Goal: Task Accomplishment & Management: Use online tool/utility

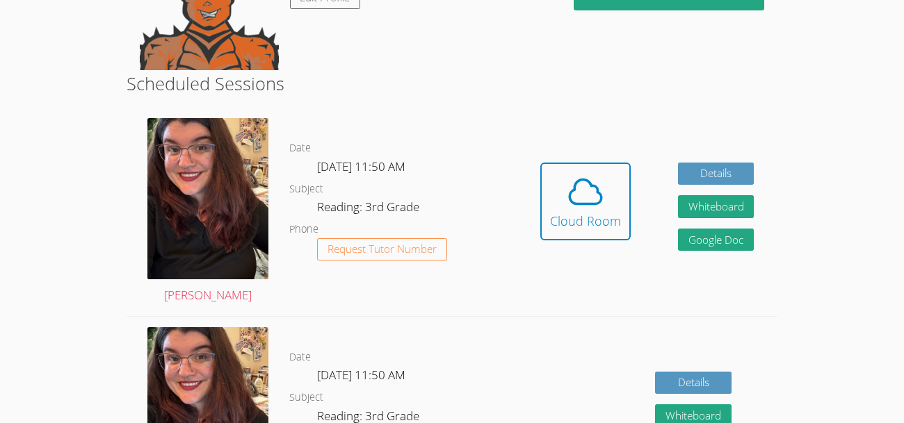
scroll to position [197, 0]
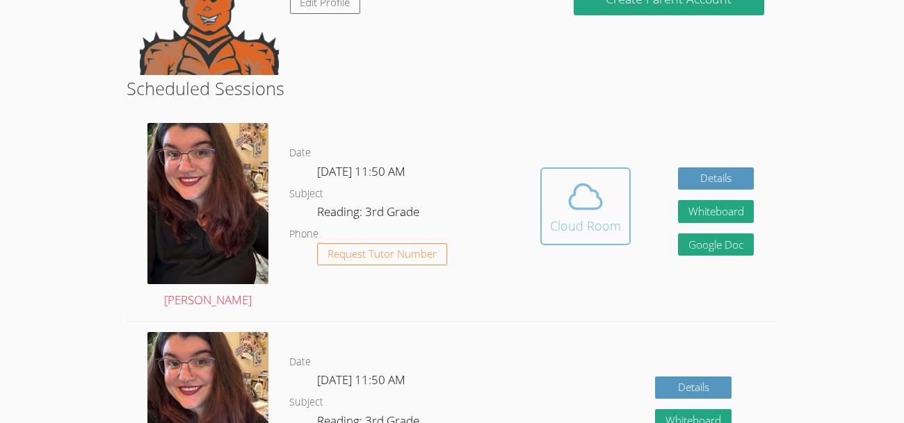
click at [613, 216] on div "Cloud Room" at bounding box center [585, 225] width 71 height 19
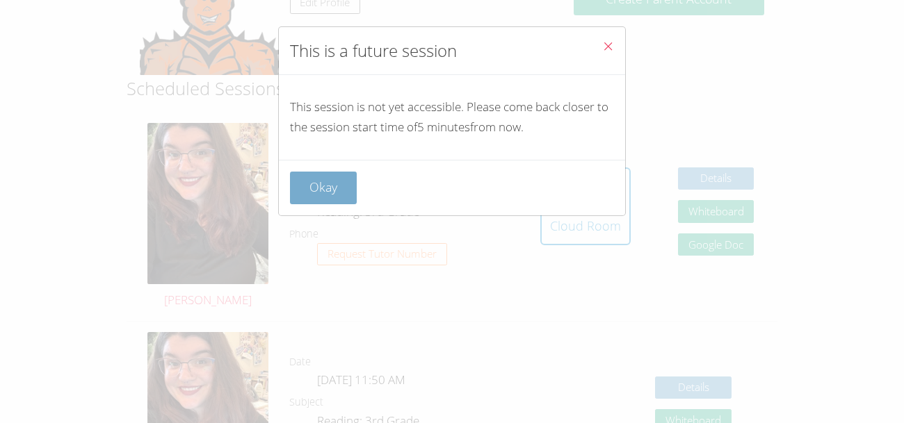
click at [343, 181] on button "Okay" at bounding box center [323, 188] width 67 height 33
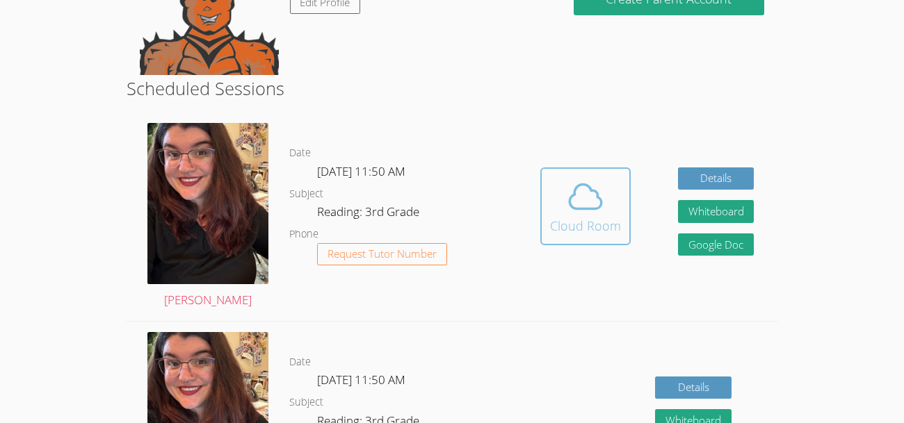
click at [553, 177] on span at bounding box center [585, 196] width 71 height 39
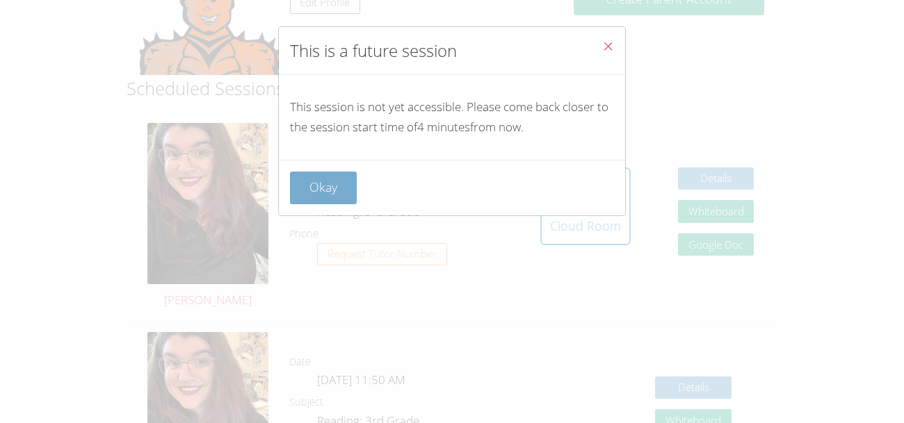
click at [317, 190] on button "Okay" at bounding box center [323, 188] width 67 height 33
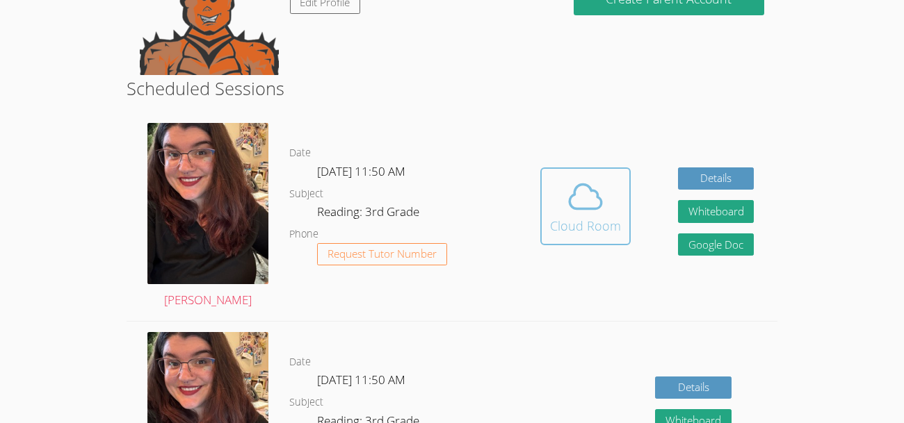
click at [567, 186] on button "Cloud Room" at bounding box center [585, 207] width 90 height 78
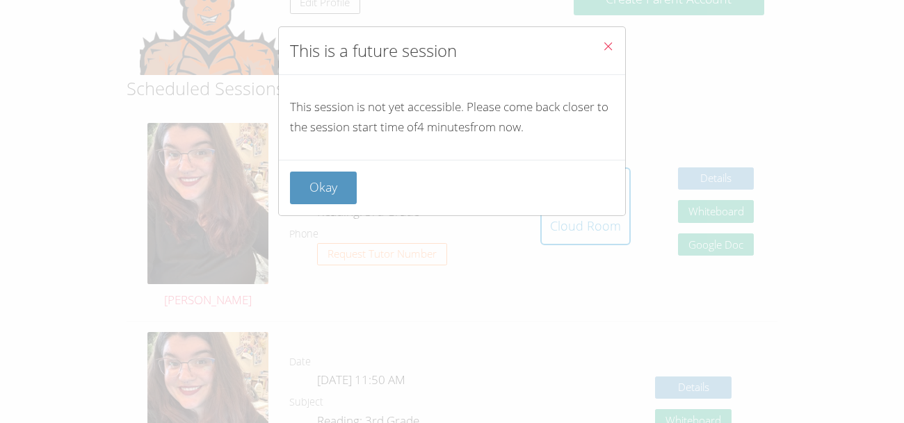
click at [598, 44] on button "Close" at bounding box center [608, 48] width 34 height 42
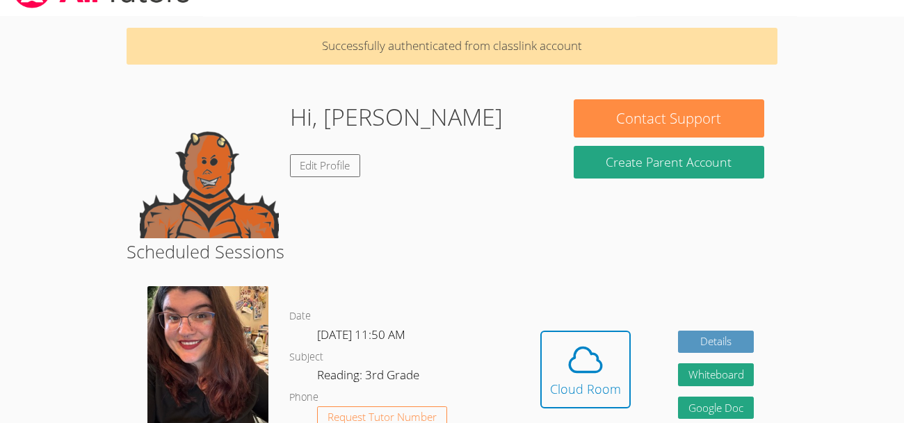
scroll to position [38, 0]
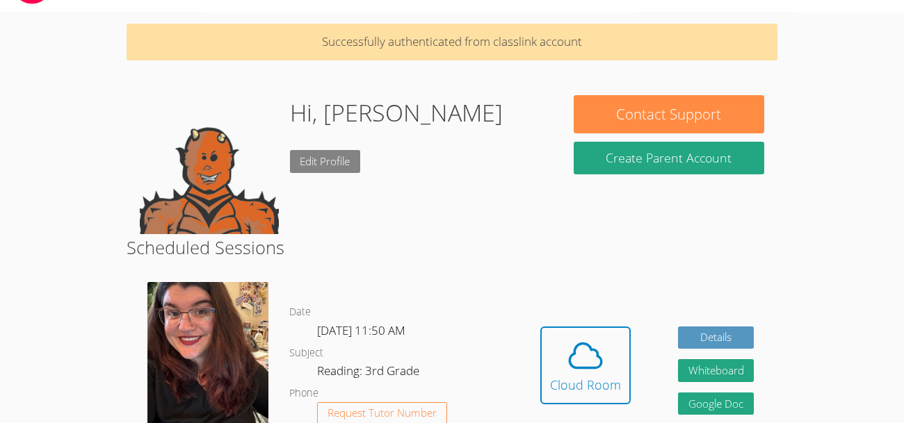
click at [290, 150] on link "Edit Profile" at bounding box center [325, 161] width 71 height 23
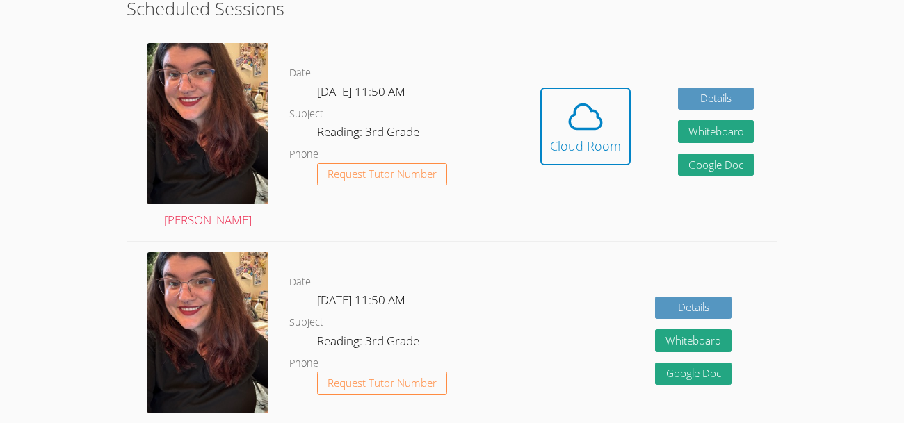
scroll to position [298, 0]
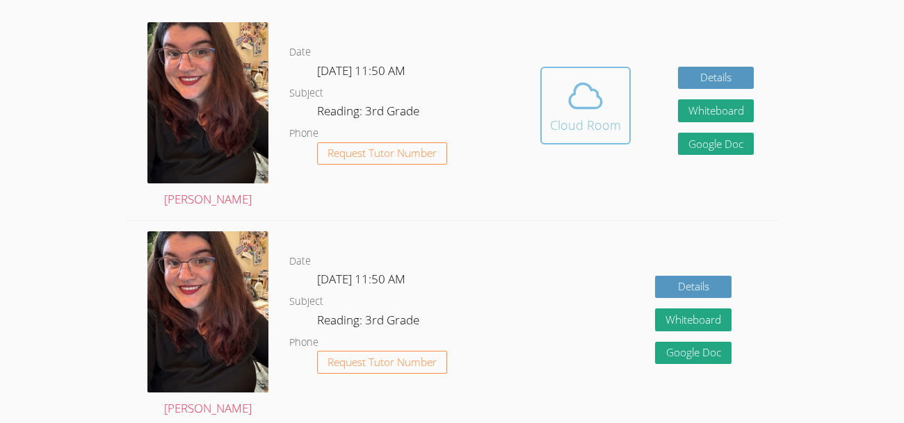
click at [585, 108] on icon at bounding box center [586, 96] width 32 height 24
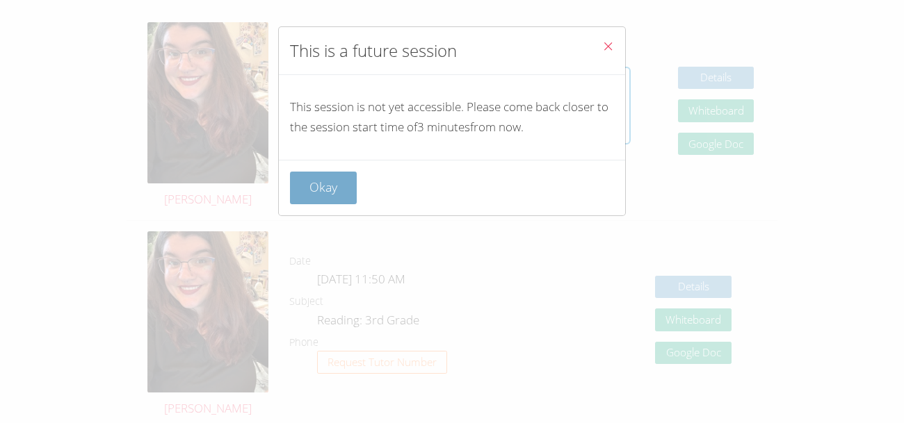
click at [312, 187] on button "Okay" at bounding box center [323, 188] width 67 height 33
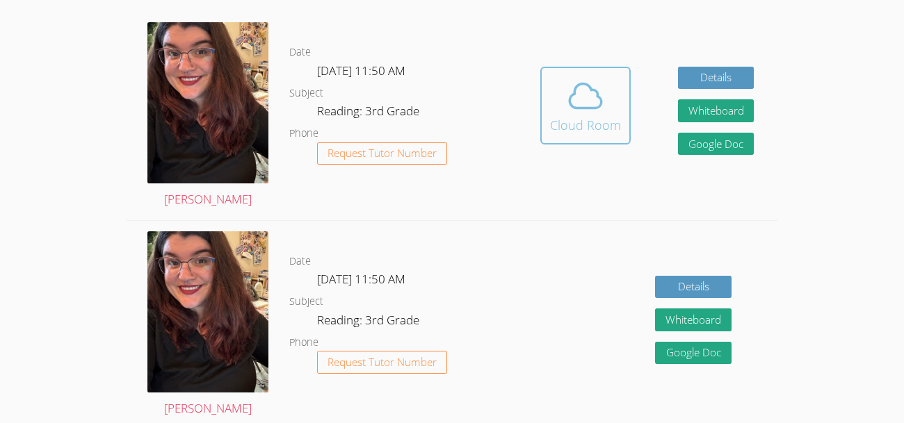
click at [561, 91] on span at bounding box center [585, 95] width 71 height 39
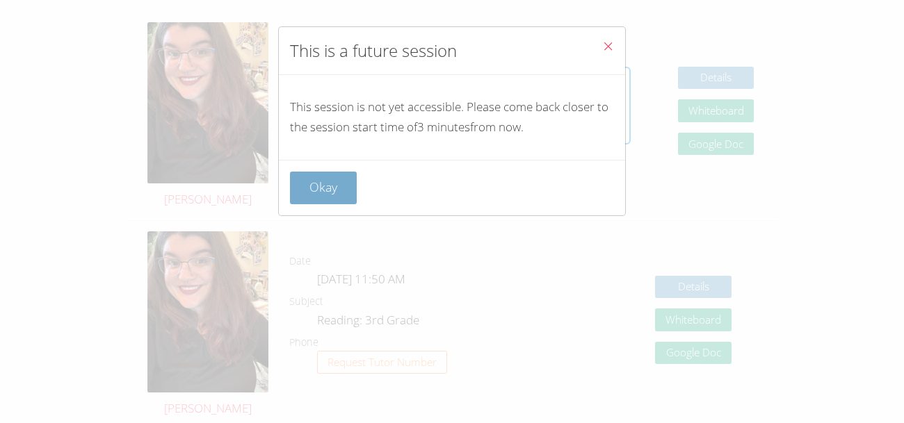
click at [326, 192] on button "Okay" at bounding box center [323, 188] width 67 height 33
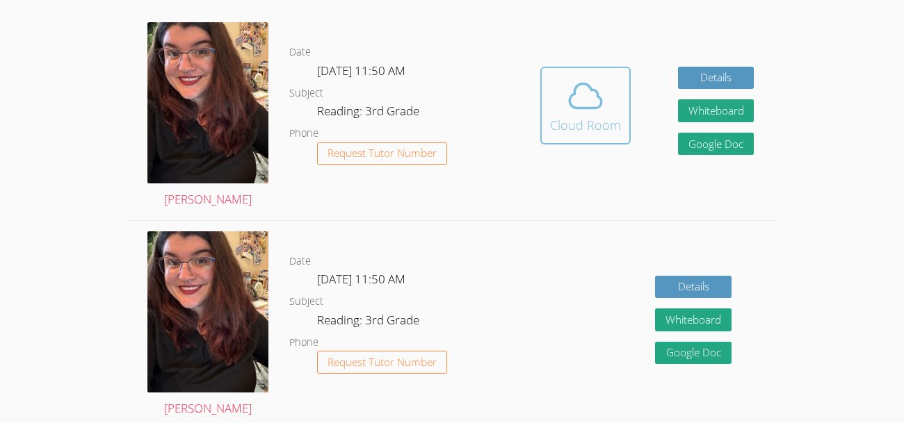
click at [562, 76] on span at bounding box center [585, 95] width 71 height 39
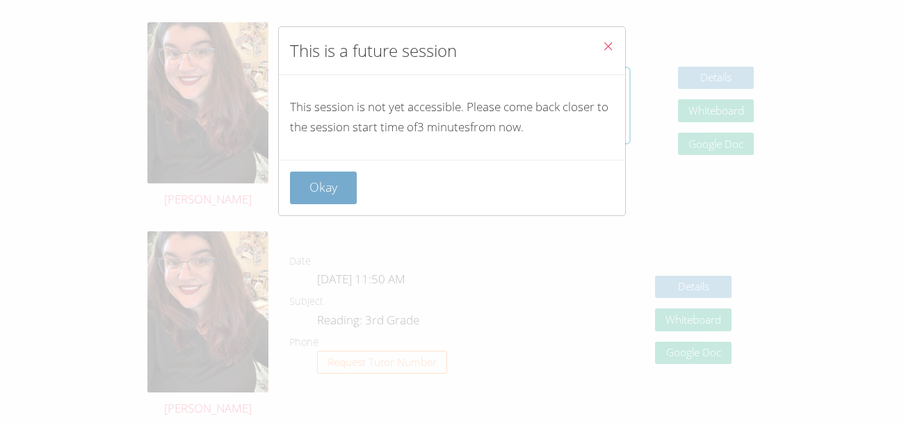
click at [329, 172] on button "Okay" at bounding box center [323, 188] width 67 height 33
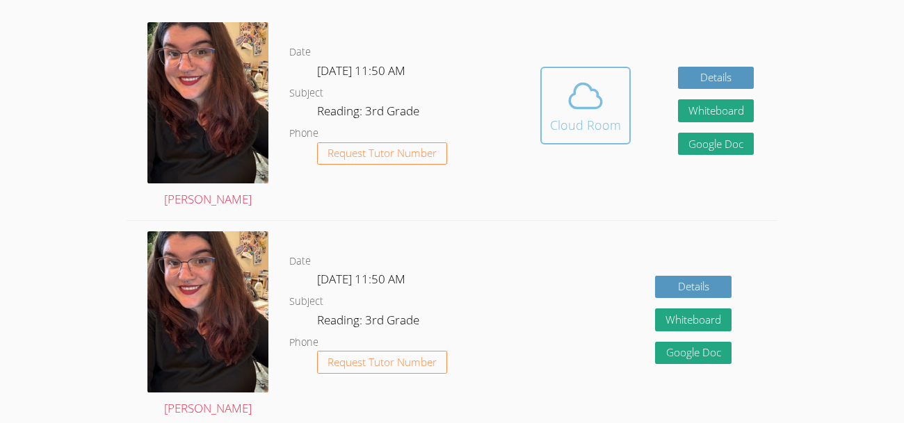
click at [601, 88] on icon at bounding box center [585, 95] width 39 height 39
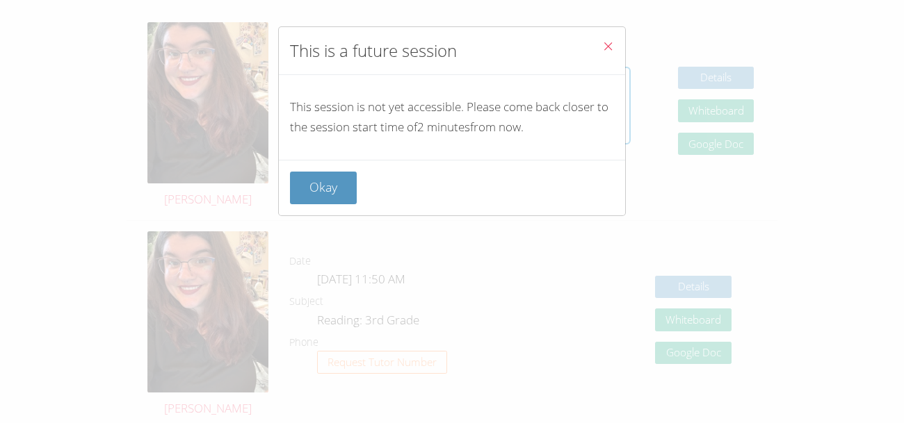
click at [607, 51] on icon "Close" at bounding box center [608, 46] width 12 height 12
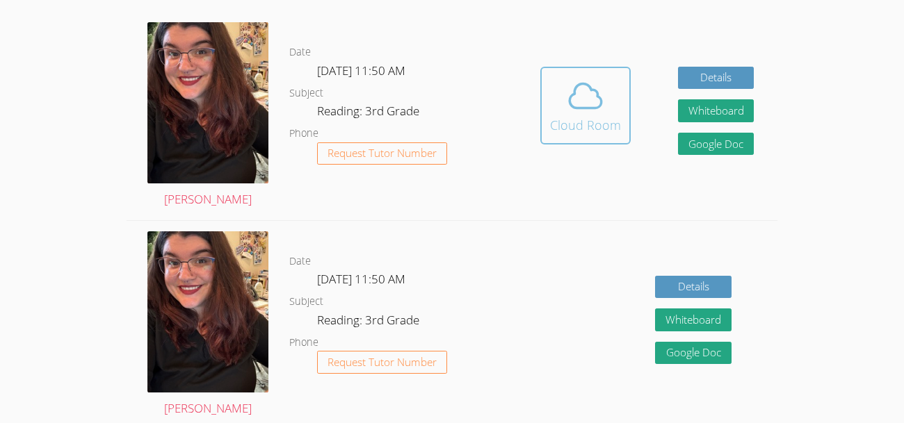
click at [608, 95] on span at bounding box center [585, 95] width 71 height 39
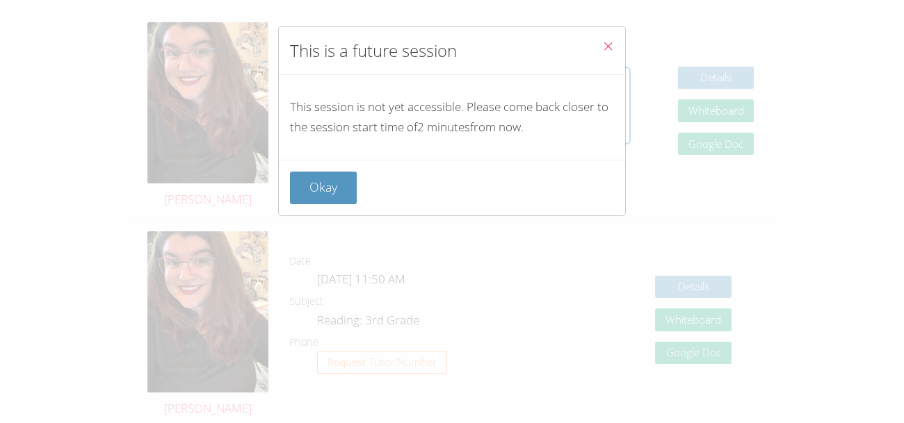
click at [609, 40] on icon "Close" at bounding box center [608, 46] width 12 height 12
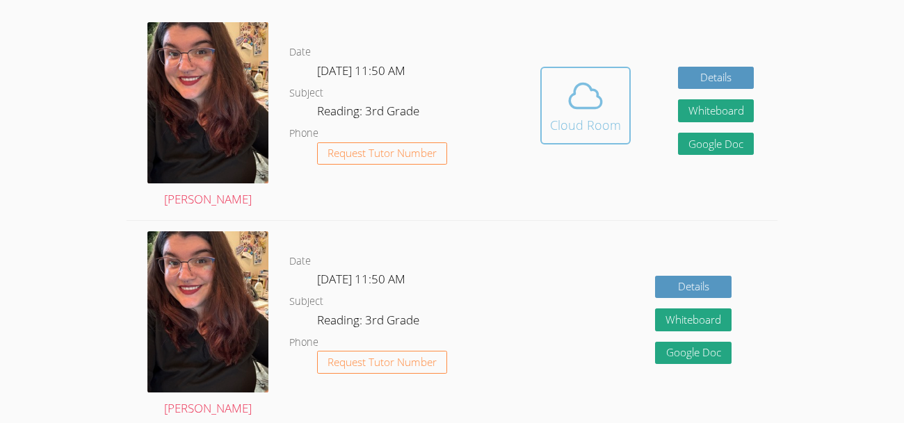
click at [593, 126] on div "Cloud Room" at bounding box center [585, 124] width 71 height 19
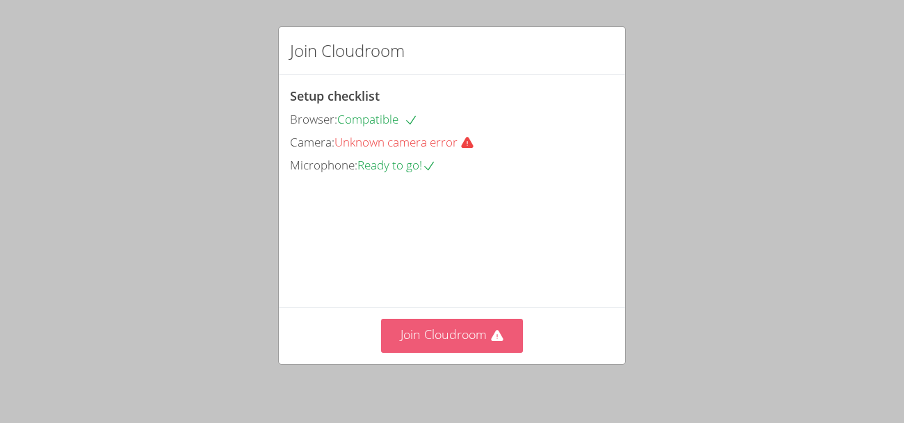
click at [475, 342] on button "Join Cloudroom" at bounding box center [452, 336] width 142 height 34
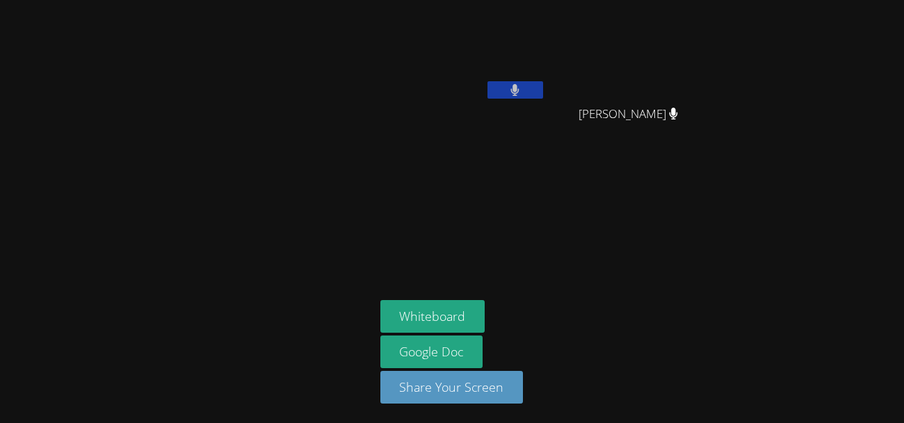
click at [152, 166] on div at bounding box center [188, 212] width 364 height 412
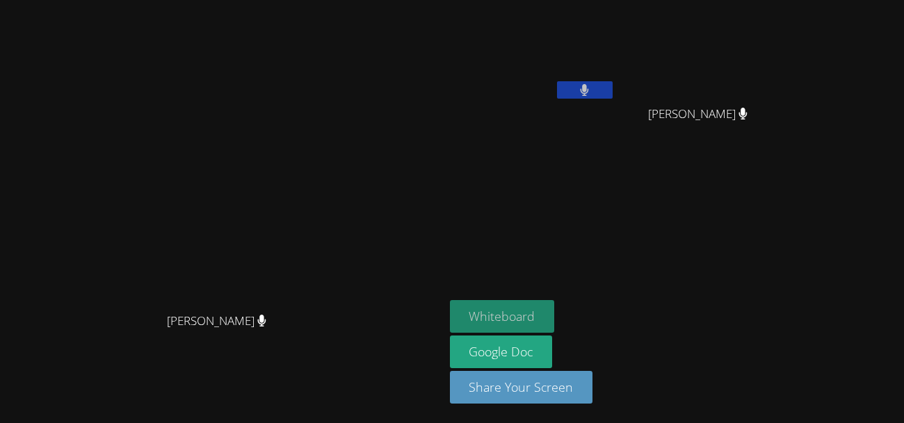
click at [555, 316] on button "Whiteboard" at bounding box center [502, 316] width 105 height 33
